Goal: Browse casually

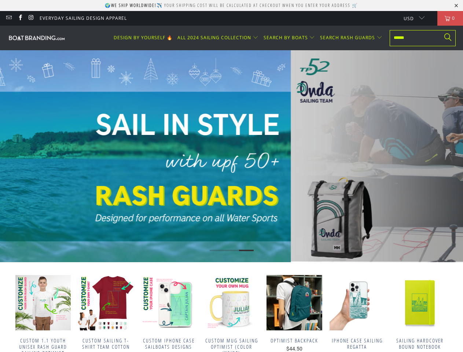
click at [231, 176] on div "EXPLORE OUR GIFT COLLECTION 🎁 SEE MORE RASH GUARD 🔥" at bounding box center [59, 156] width 352 height 63
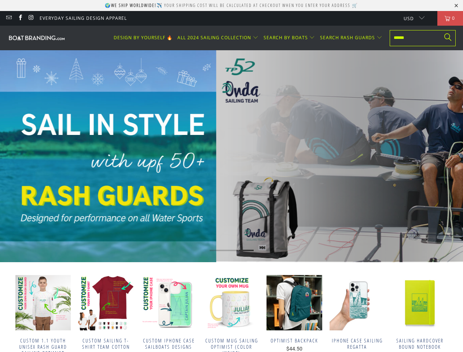
click at [283, 176] on p "We gear up elite TP52 teams" at bounding box center [377, 152] width 189 height 58
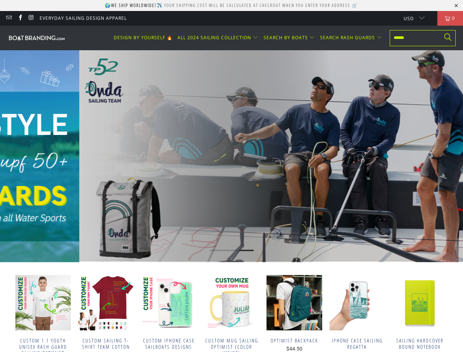
click at [231, 5] on p "🌍 We ship worldwide! ✈️ Your shipping cost will be calculated at checkout when …" at bounding box center [231, 5] width 253 height 6
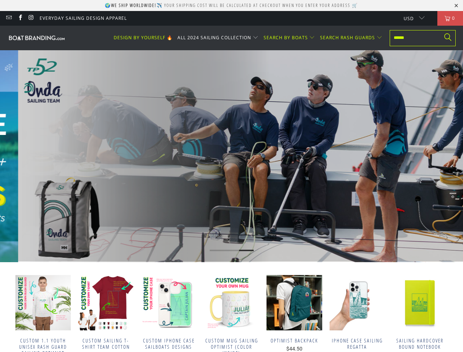
click at [220, 38] on span "ALL 2024 SAILING COLLECTION" at bounding box center [214, 37] width 74 height 6
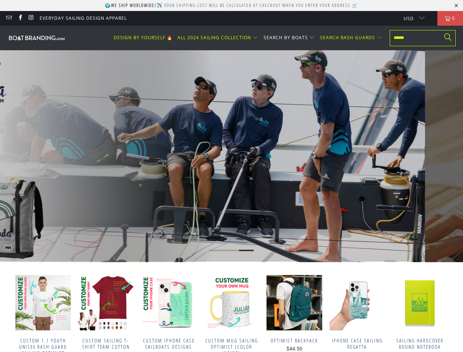
click at [291, 38] on span "SEARCH BY BOATS" at bounding box center [286, 37] width 44 height 6
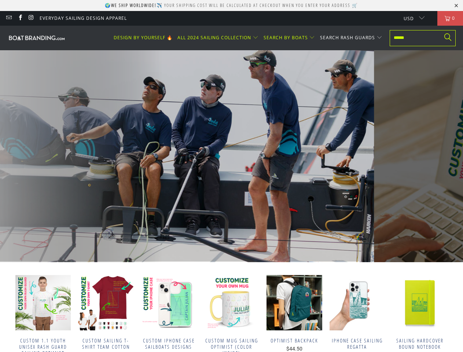
click at [352, 38] on span "SEARCH RASH GUARDS" at bounding box center [347, 37] width 55 height 6
click at [231, 156] on div "apparel for your team We gear up elite TP52 teams Contact US And get a quote" at bounding box center [143, 156] width 352 height 121
click at [11, 156] on icon "Previous" at bounding box center [11, 156] width 14 height 127
click at [452, 156] on icon "Next" at bounding box center [452, 156] width 14 height 127
